Goal: Information Seeking & Learning: Learn about a topic

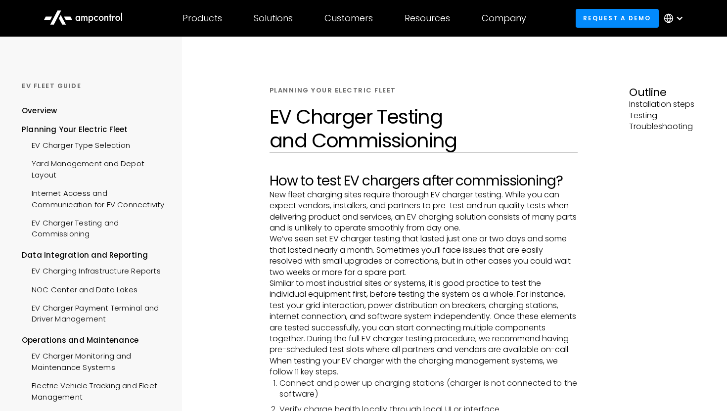
scroll to position [239, 0]
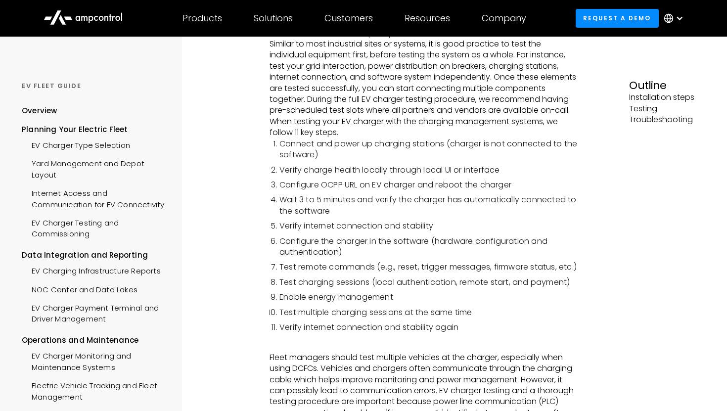
click at [412, 161] on li "Connect and power up charging stations (charger is not connected to the softwar…" at bounding box center [429, 150] width 299 height 22
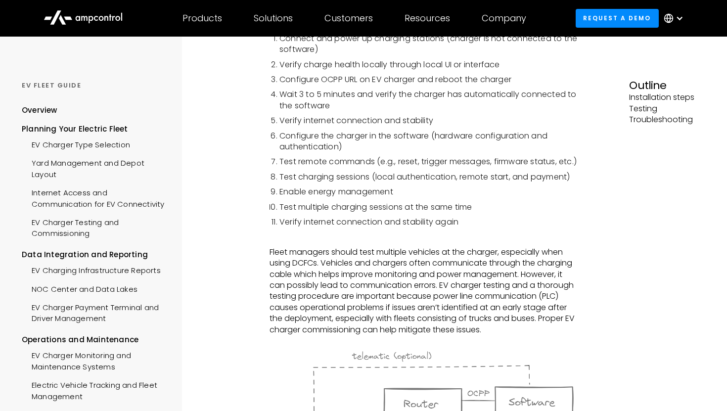
scroll to position [284, 0]
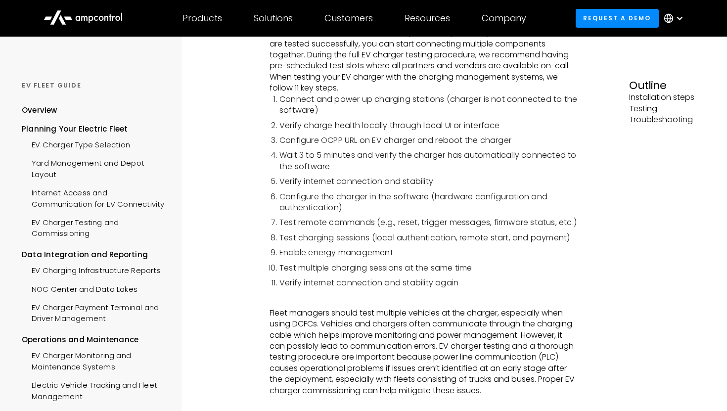
click at [289, 172] on li "Wait 3 to 5 minutes and verify the charger has automatically connected to the s…" at bounding box center [429, 161] width 299 height 22
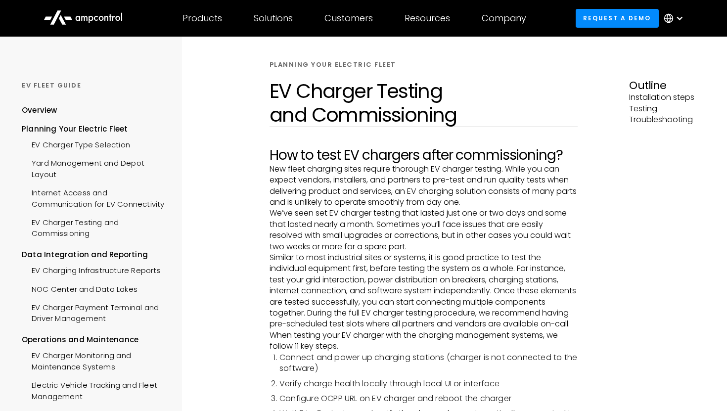
scroll to position [30, 0]
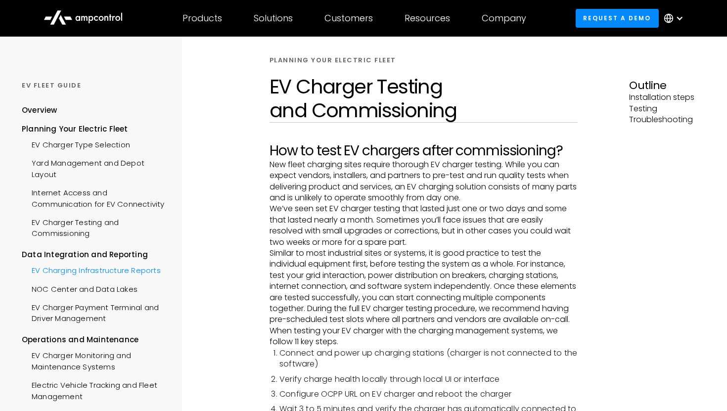
click at [88, 272] on div "EV Charging Infrastructure Reports" at bounding box center [91, 269] width 139 height 18
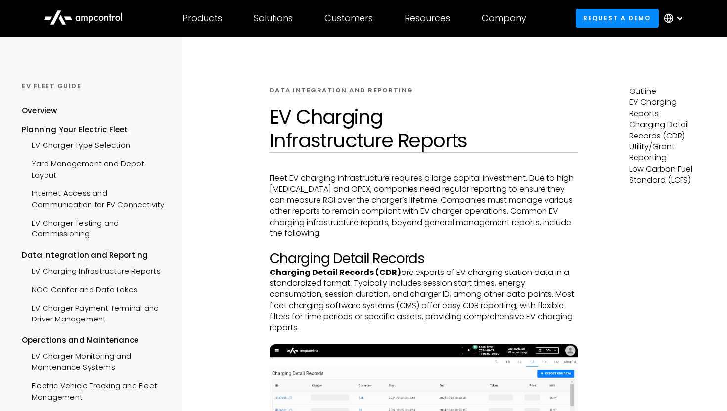
click at [117, 16] on icon at bounding box center [117, 18] width 5 height 5
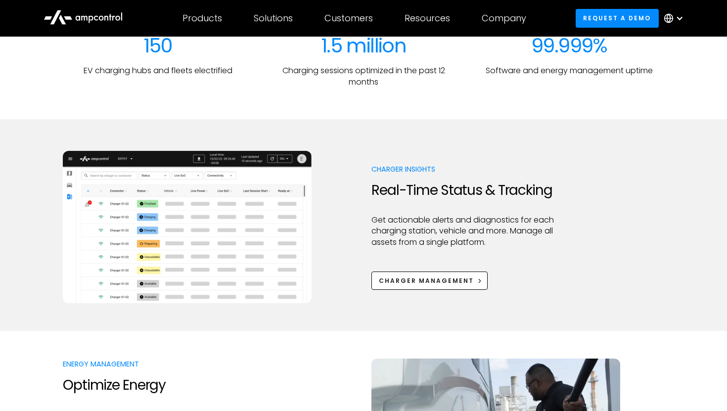
scroll to position [376, 0]
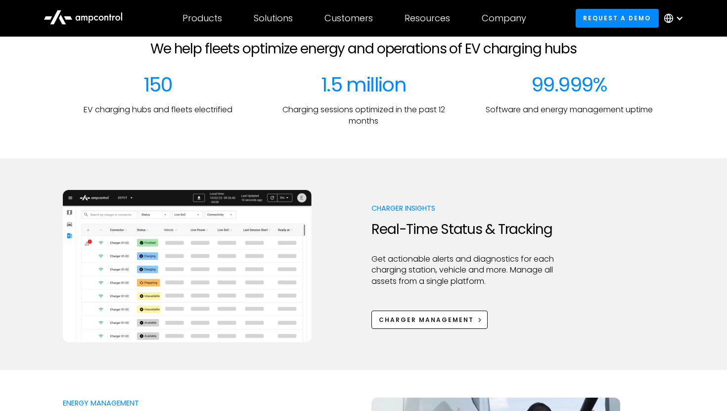
click at [635, 156] on div at bounding box center [363, 143] width 727 height 32
click at [440, 322] on div "Charger Management" at bounding box center [426, 320] width 95 height 9
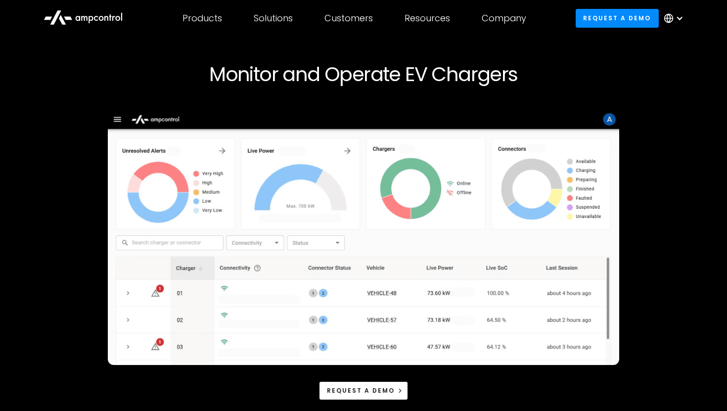
scroll to position [39, 0]
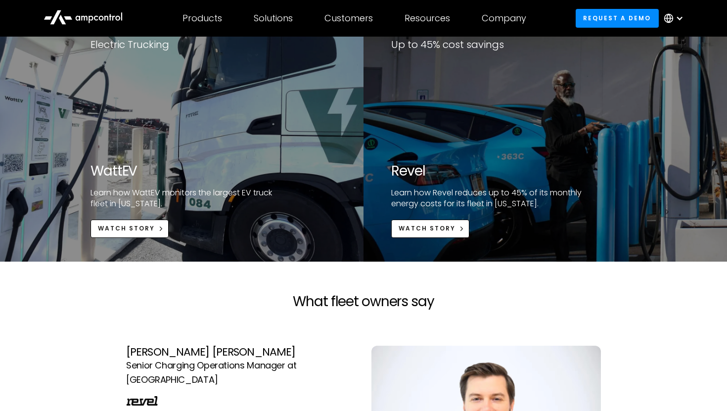
scroll to position [1435, 0]
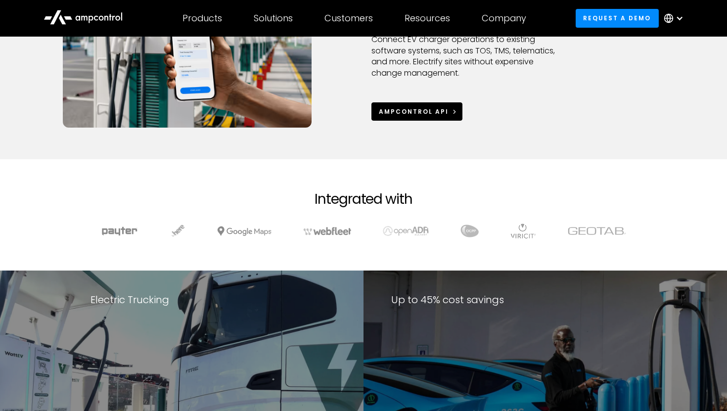
click at [408, 108] on div "Ampcontrol APi" at bounding box center [414, 111] width 70 height 9
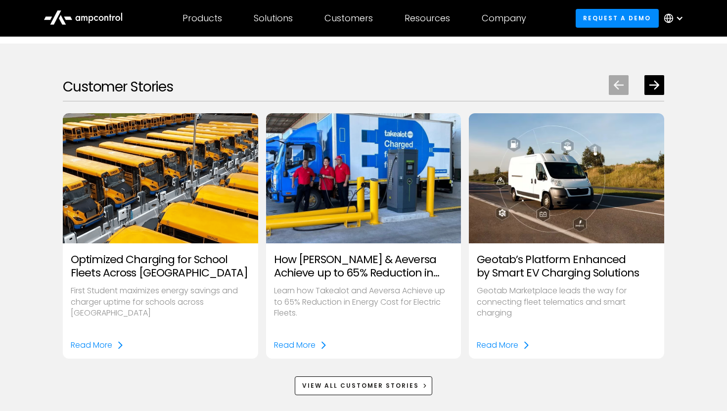
scroll to position [1260, 0]
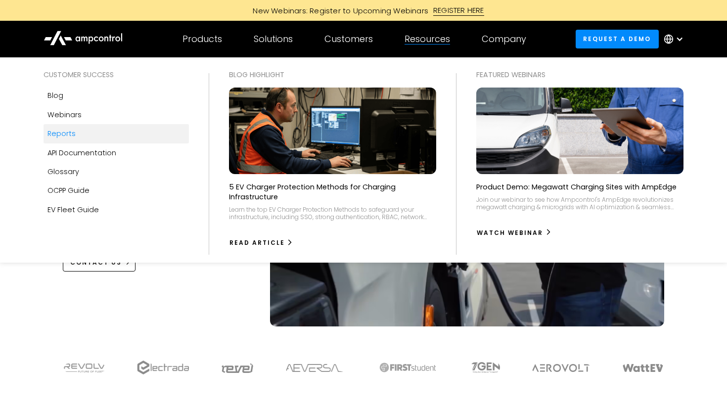
click at [75, 135] on link "Reports" at bounding box center [116, 133] width 145 height 19
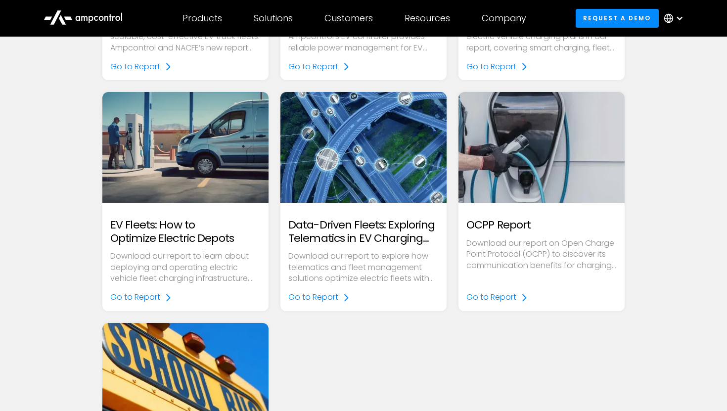
scroll to position [279, 0]
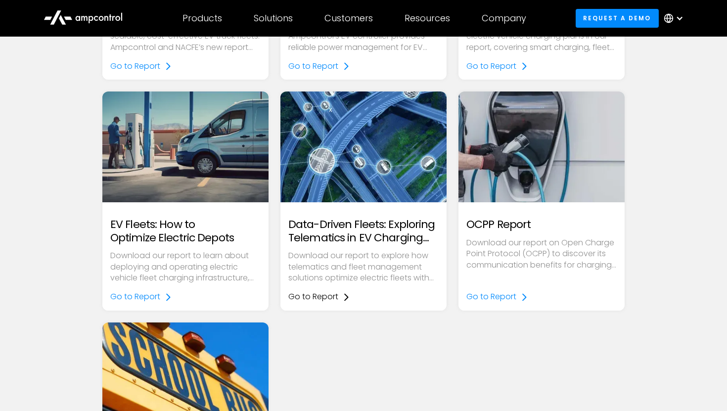
click at [324, 298] on div "Go to Report" at bounding box center [313, 296] width 50 height 11
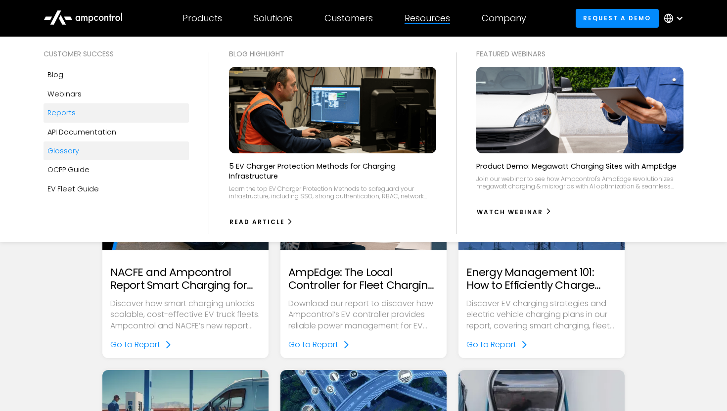
click at [82, 147] on link "Glossary" at bounding box center [116, 151] width 145 height 19
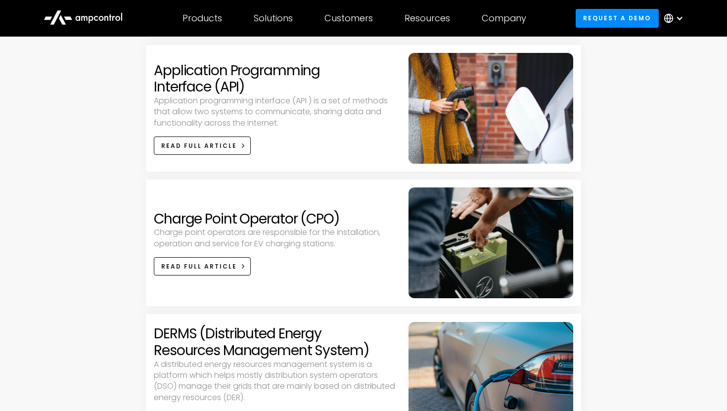
scroll to position [302, 0]
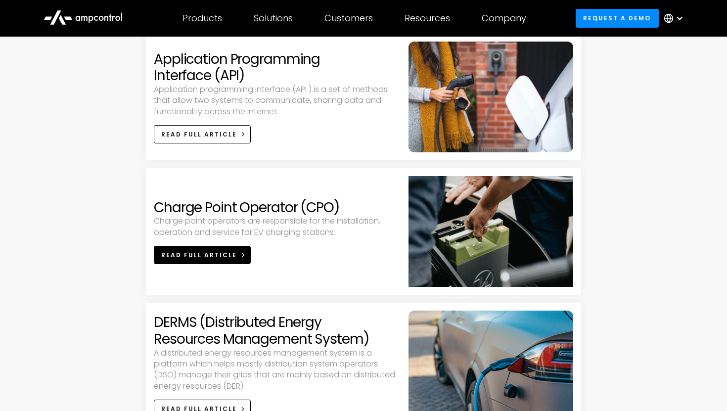
click at [213, 257] on div "Read full article" at bounding box center [199, 255] width 76 height 9
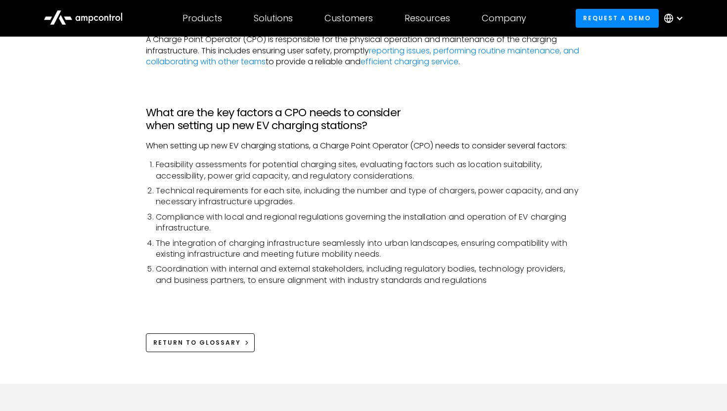
scroll to position [510, 0]
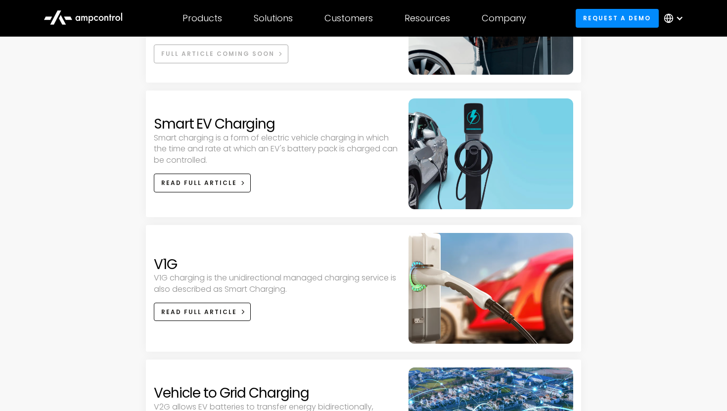
scroll to position [1732, 0]
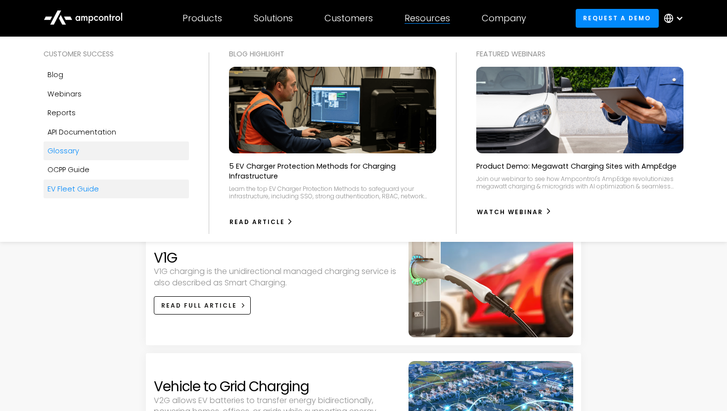
click at [98, 190] on link "EV Fleet Guide" at bounding box center [116, 189] width 145 height 19
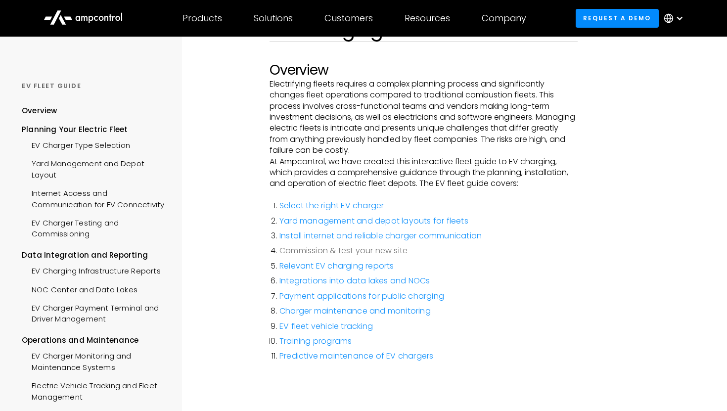
scroll to position [151, 0]
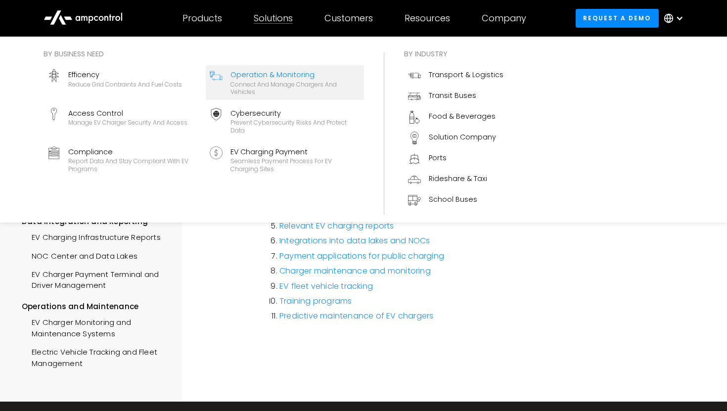
click at [302, 80] on div "Operation & Monitoring" at bounding box center [296, 74] width 130 height 11
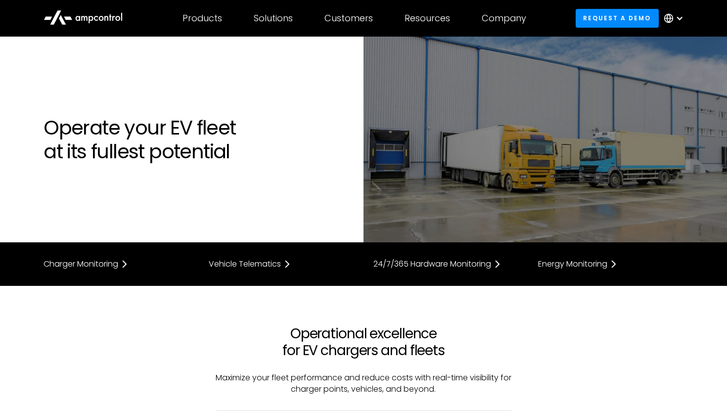
click at [109, 15] on icon at bounding box center [83, 17] width 79 height 24
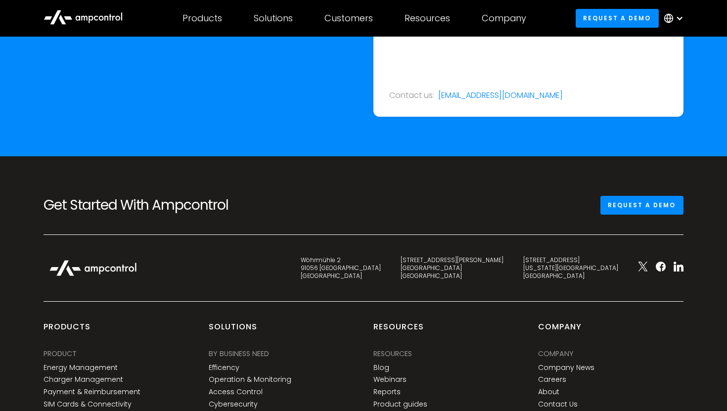
scroll to position [3649, 0]
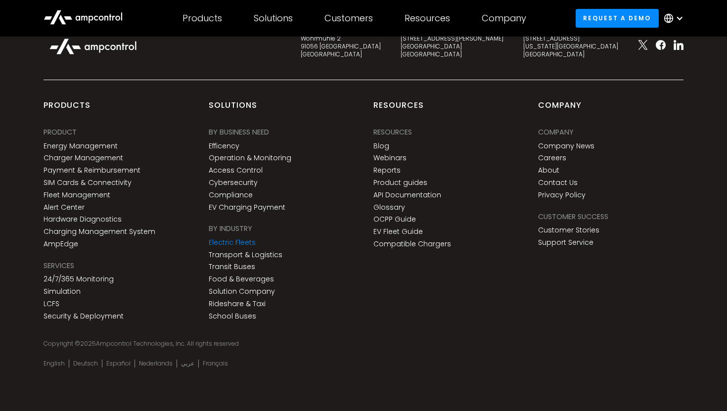
click at [240, 242] on link "Electric Fleets" at bounding box center [232, 242] width 47 height 8
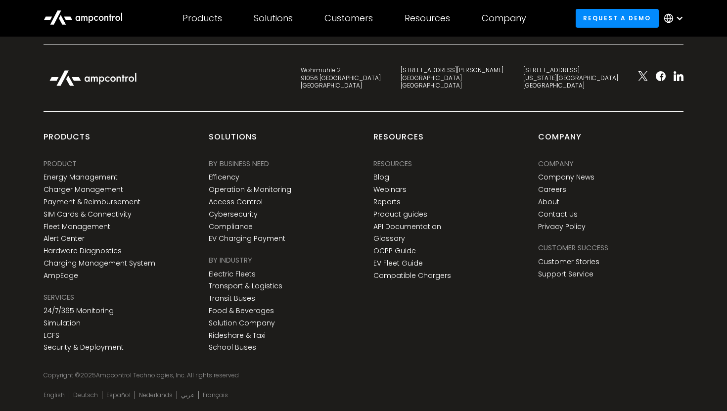
scroll to position [3427, 0]
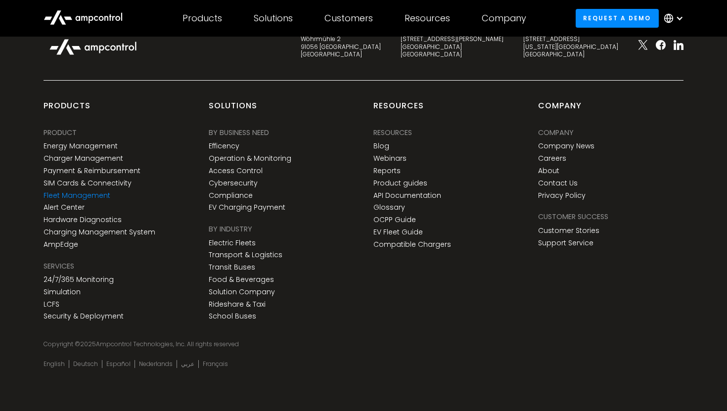
click at [83, 197] on link "Fleet Management" at bounding box center [77, 195] width 67 height 8
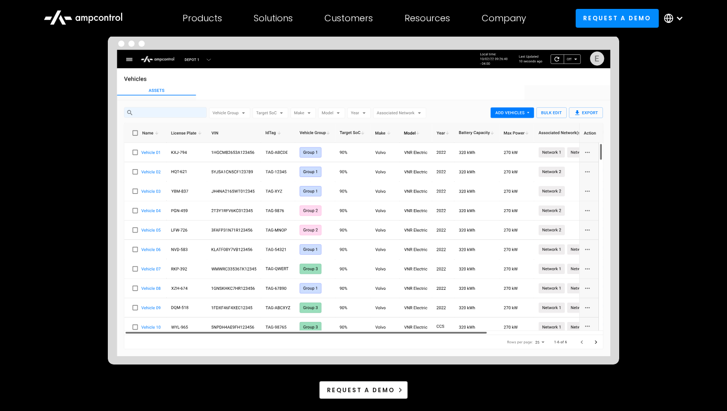
scroll to position [135, 0]
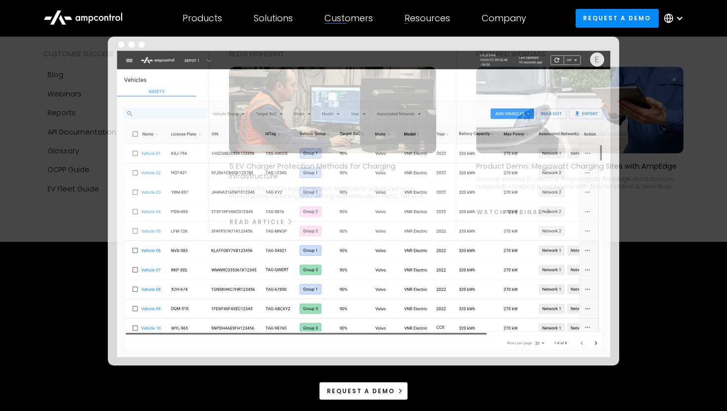
click at [426, 15] on div "Resources" at bounding box center [428, 18] width 46 height 11
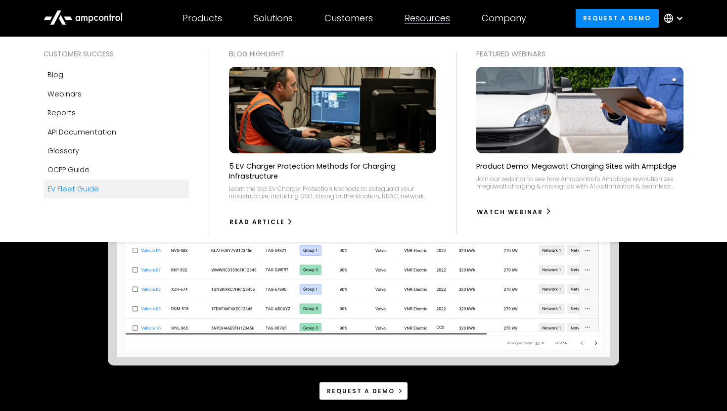
click at [77, 189] on div "EV Fleet Guide" at bounding box center [72, 189] width 51 height 11
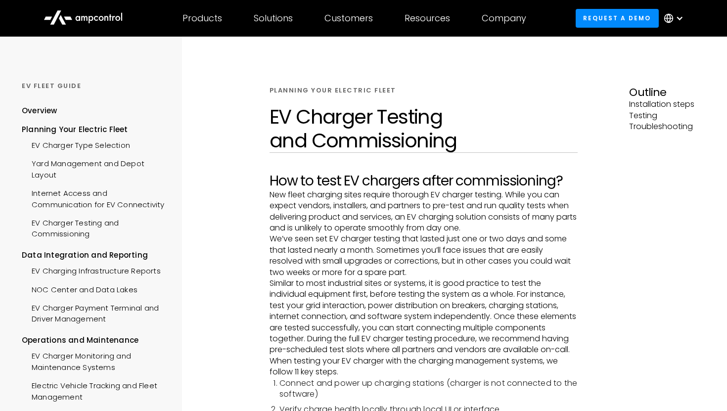
click at [80, 20] on icon at bounding box center [78, 18] width 4 height 5
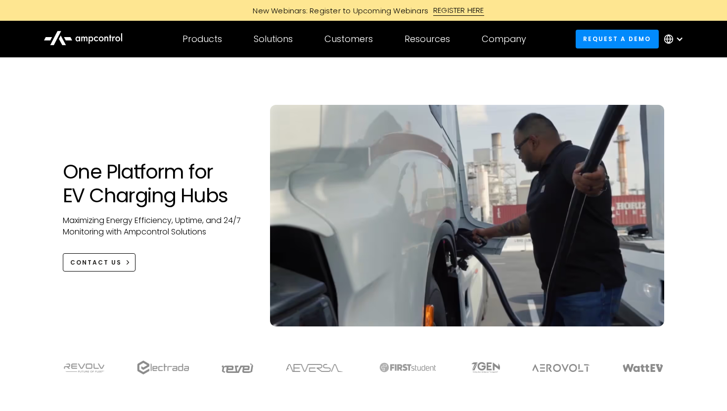
click at [130, 180] on h1 "One Platform for EV Charging Hubs" at bounding box center [157, 183] width 188 height 47
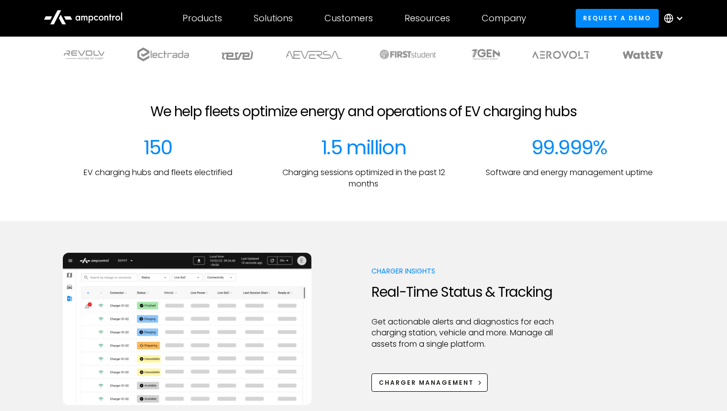
scroll to position [312, 0]
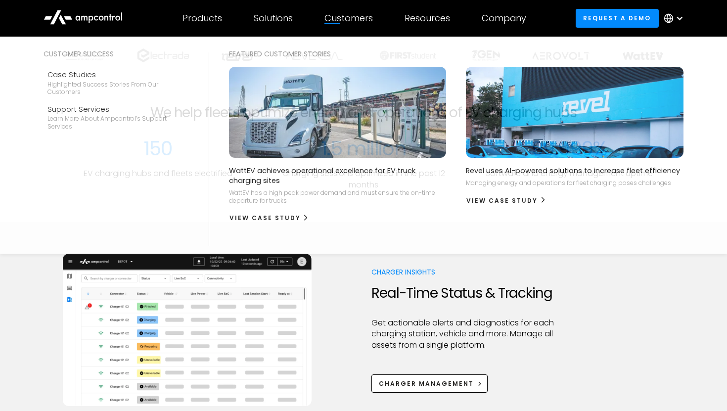
click at [358, 3] on div "Customers Customer success Case Studies Highlighted success stories From Our Cu…" at bounding box center [349, 18] width 80 height 35
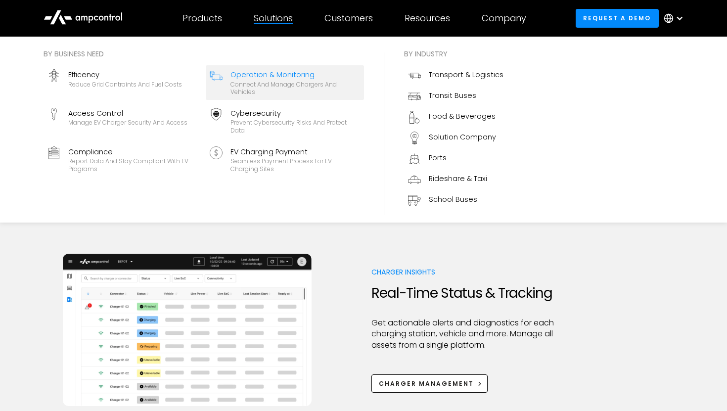
click at [243, 76] on div "Operation & Monitoring" at bounding box center [296, 74] width 130 height 11
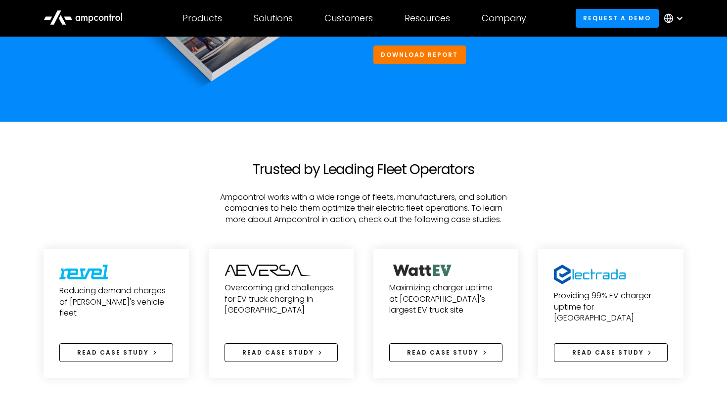
scroll to position [3057, 0]
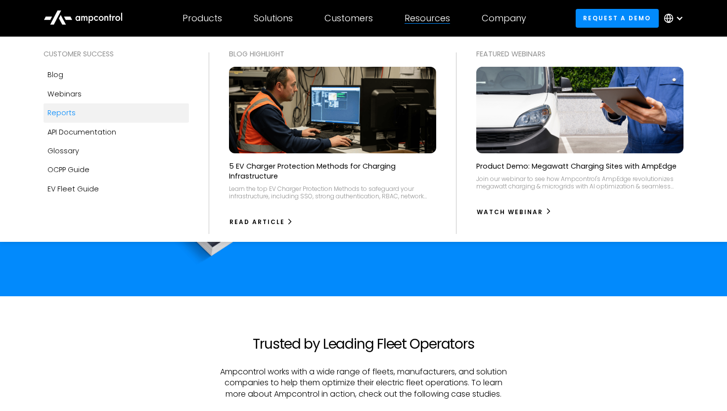
click at [76, 110] on link "Reports" at bounding box center [116, 112] width 145 height 19
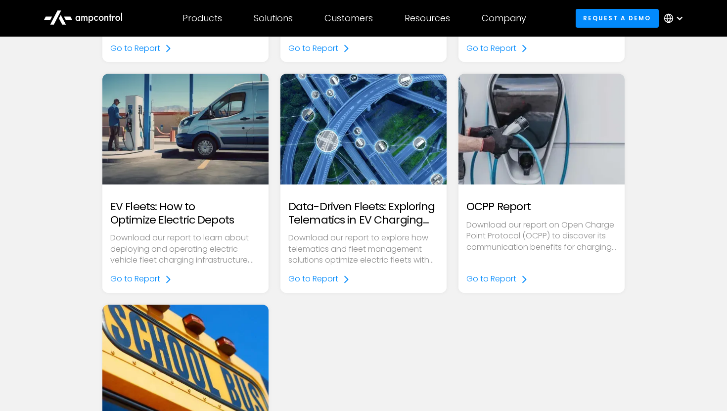
scroll to position [274, 0]
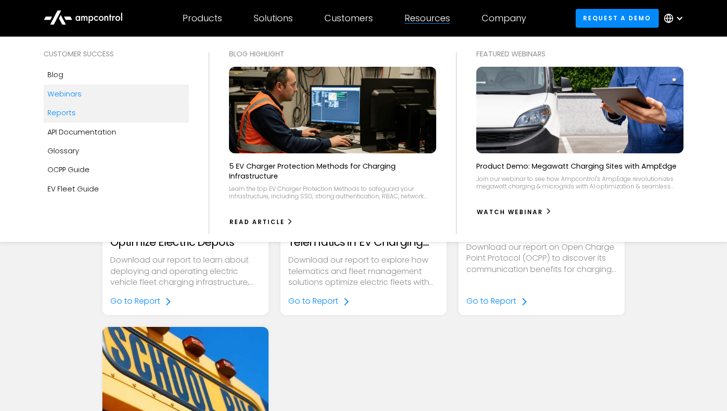
click at [83, 97] on link "Webinars" at bounding box center [116, 94] width 145 height 19
